Goal: Find specific page/section: Find specific page/section

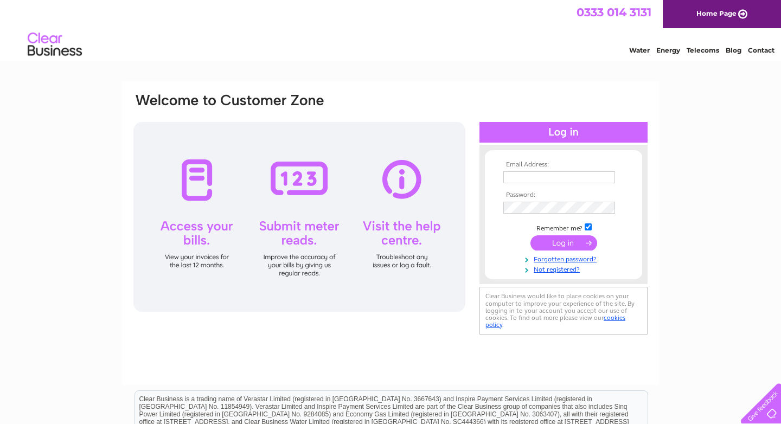
click at [523, 177] on input "text" at bounding box center [559, 177] width 112 height 12
type input "info@thomasstewartbuilders.com"
click at [530, 236] on input "submit" at bounding box center [563, 243] width 67 height 15
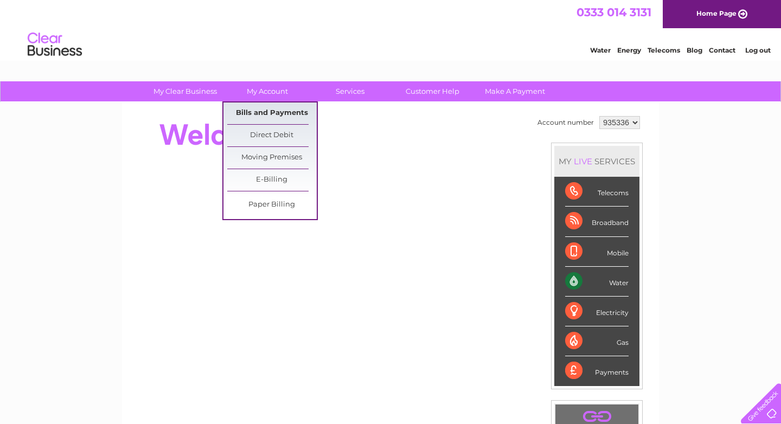
click at [278, 116] on link "Bills and Payments" at bounding box center [271, 113] width 89 height 22
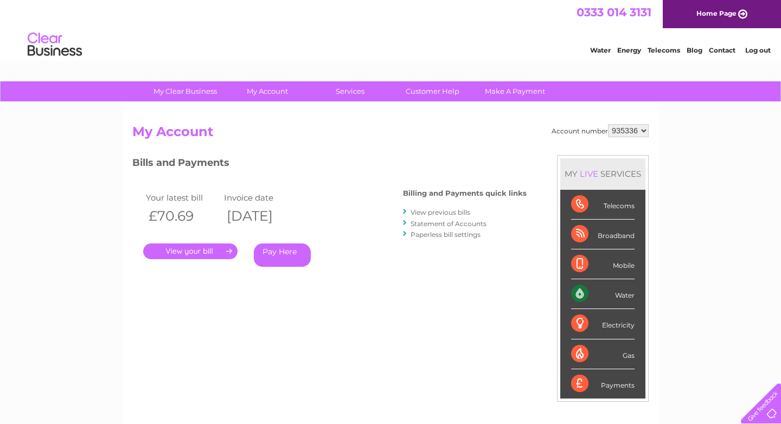
click at [191, 252] on link "." at bounding box center [190, 251] width 94 height 16
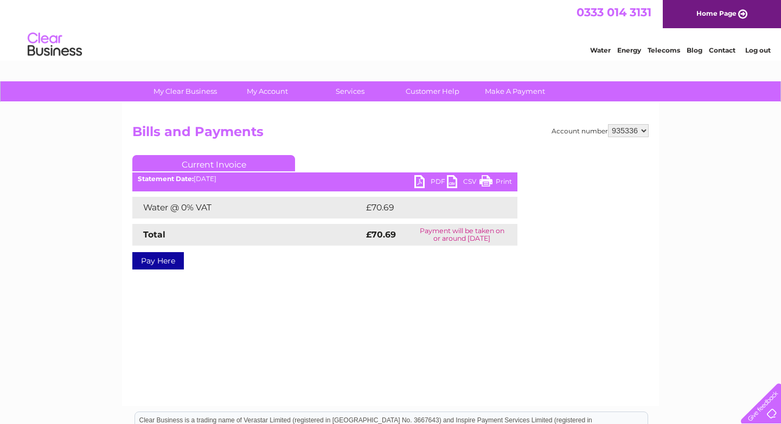
click at [430, 183] on link "PDF" at bounding box center [430, 183] width 33 height 16
